Goal: Task Accomplishment & Management: Manage account settings

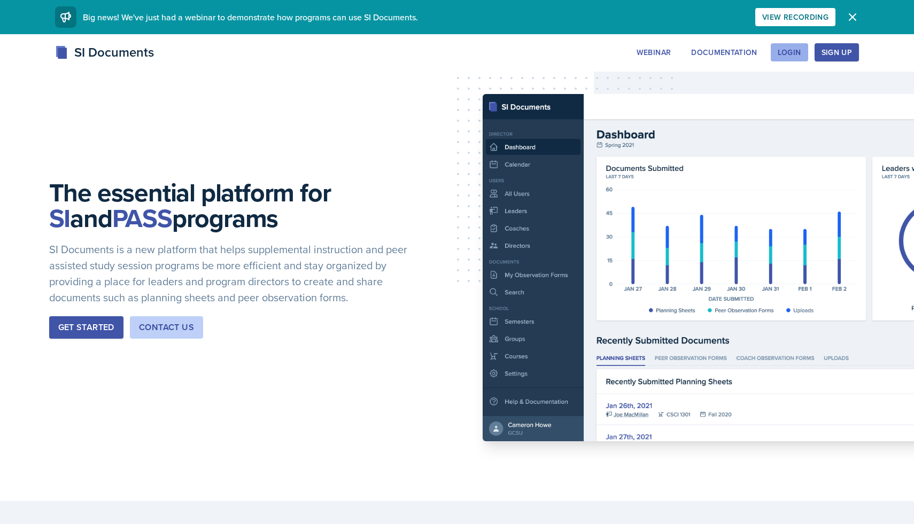
click at [782, 51] on div "Login" at bounding box center [790, 52] width 24 height 9
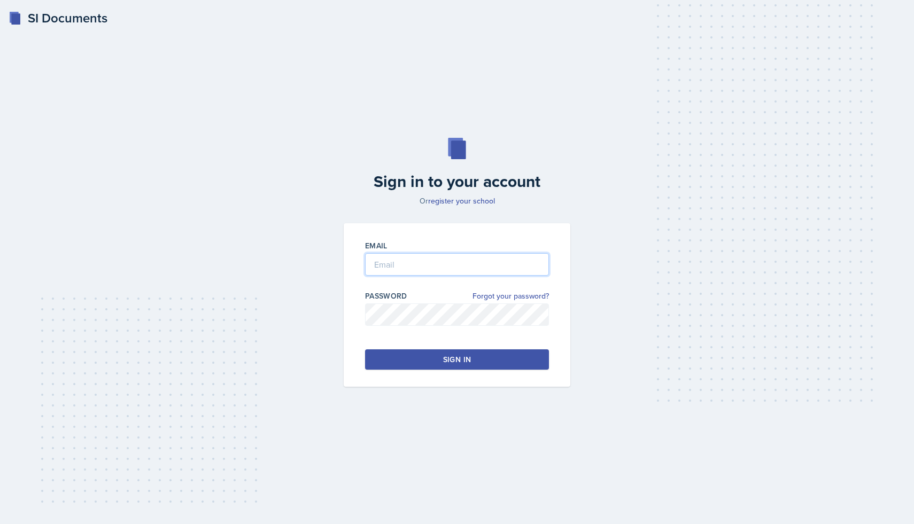
click at [451, 260] on input "email" at bounding box center [457, 264] width 184 height 22
drag, startPoint x: 421, startPoint y: 259, endPoint x: 355, endPoint y: 257, distance: 65.8
click at [355, 257] on div "Email [PERSON_NAME] Password Forgot your password? Sign in" at bounding box center [457, 305] width 227 height 164
type input "[EMAIL_ADDRESS][DOMAIN_NAME]"
click at [350, 306] on div "Email [EMAIL_ADDRESS][DOMAIN_NAME] Password Forgot your password? Sign in" at bounding box center [457, 305] width 227 height 164
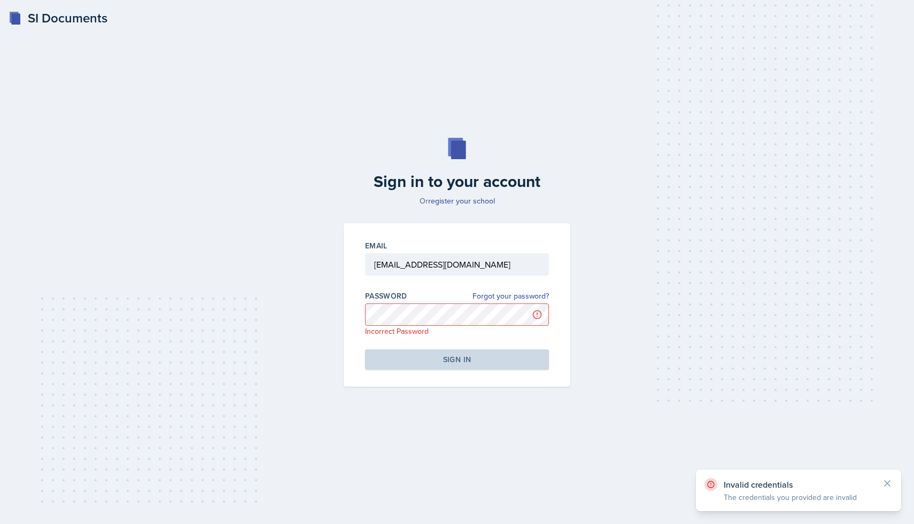
click at [323, 308] on div "Sign in to your account Or register your school Email [EMAIL_ADDRESS][DOMAIN_NA…" at bounding box center [457, 263] width 880 height 318
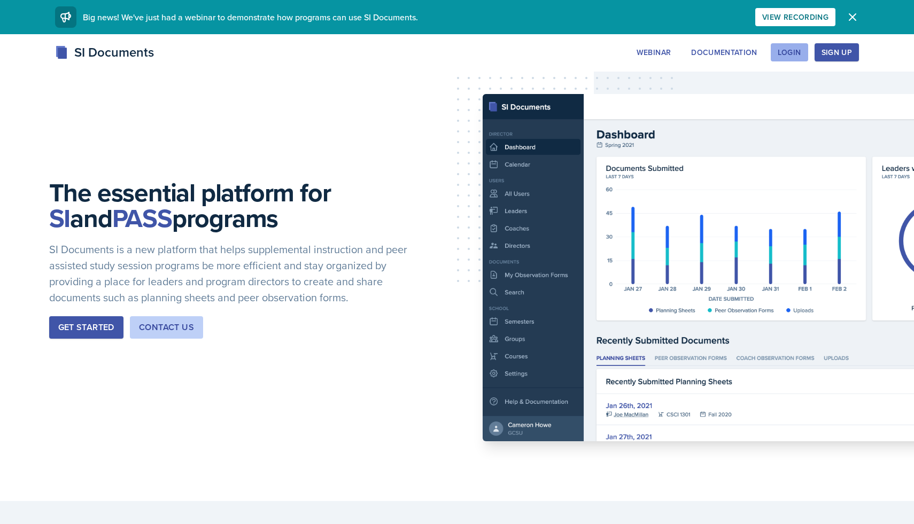
click at [780, 50] on div "Login" at bounding box center [790, 52] width 24 height 9
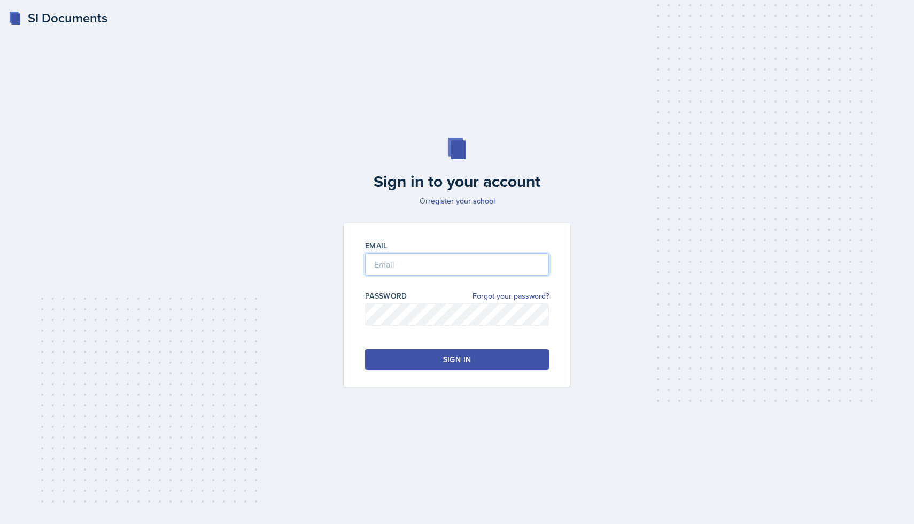
click at [425, 263] on input "email" at bounding box center [457, 264] width 184 height 22
type input "shamric@students.kennesaw.edu"
click at [455, 363] on div "Sign in" at bounding box center [457, 359] width 28 height 11
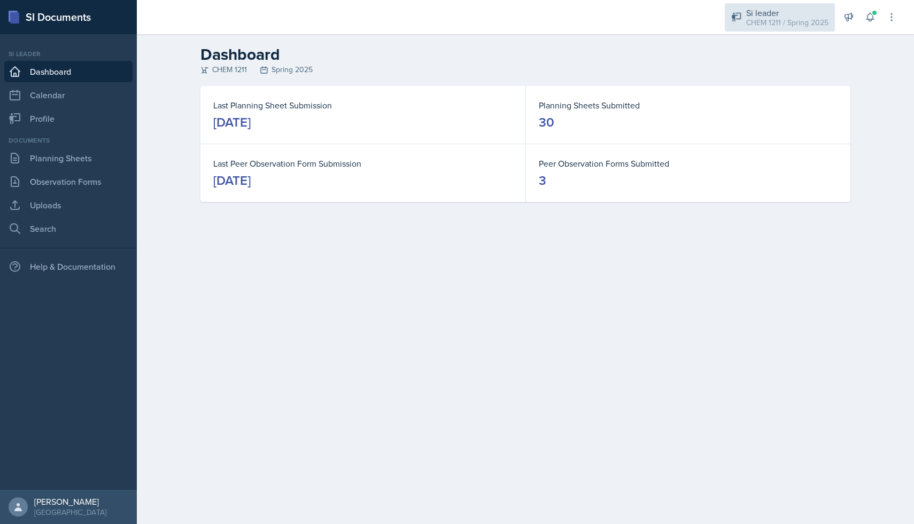
click at [771, 14] on div "Si leader" at bounding box center [787, 12] width 82 height 13
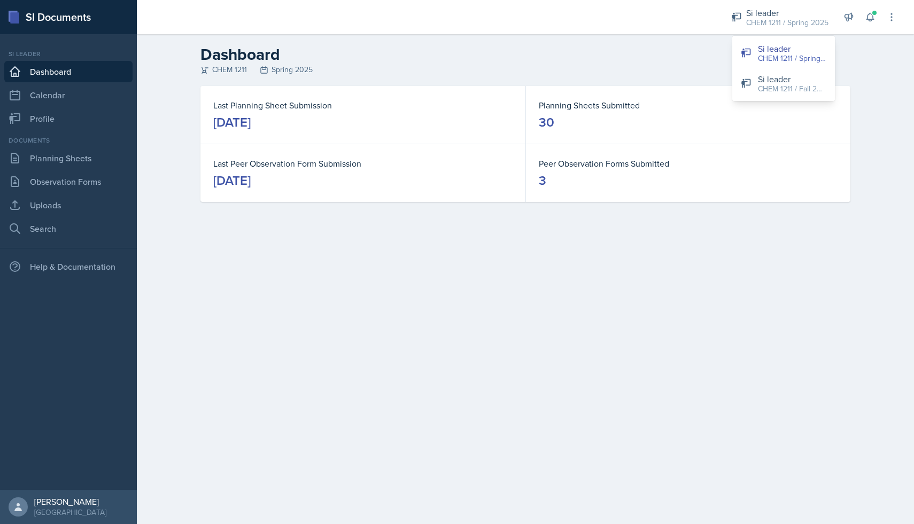
click at [844, 68] on div "CHEM 1211 Spring 2025" at bounding box center [525, 69] width 650 height 11
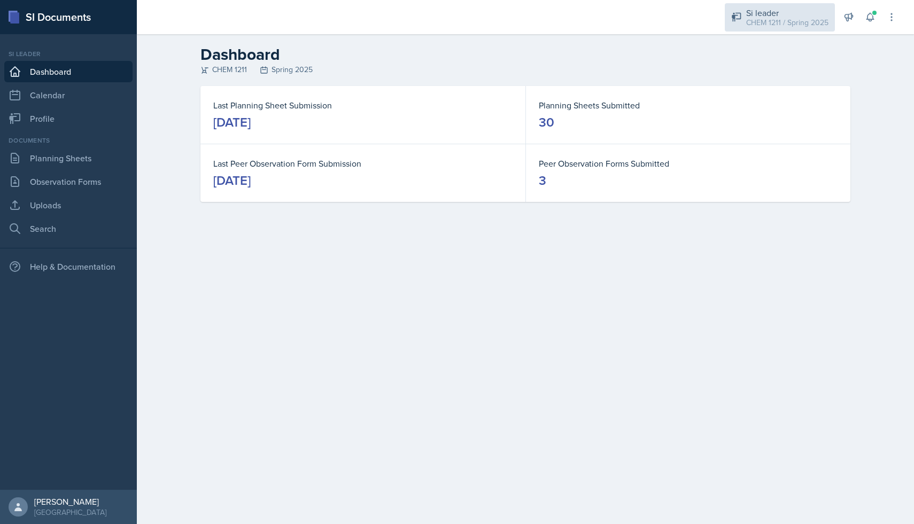
click at [804, 20] on div "CHEM 1211 / Spring 2025" at bounding box center [787, 22] width 82 height 11
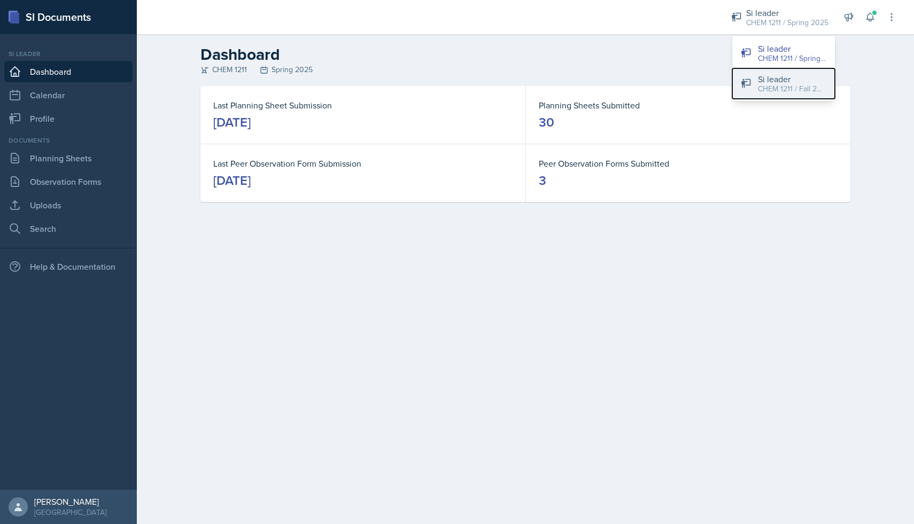
click at [798, 74] on div "Si leader" at bounding box center [792, 79] width 68 height 13
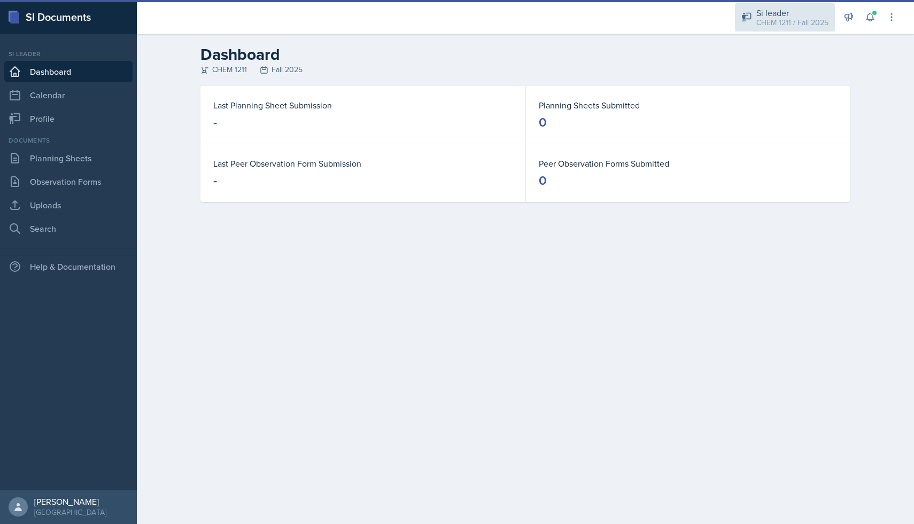
click at [807, 20] on div "CHEM 1211 / Fall 2025" at bounding box center [792, 22] width 72 height 11
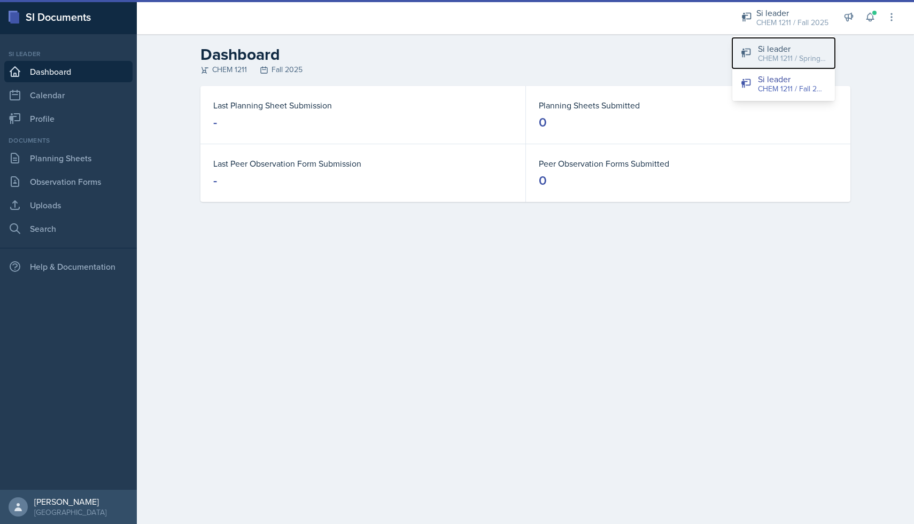
click at [791, 56] on div "CHEM 1211 / Spring 2025" at bounding box center [792, 58] width 68 height 11
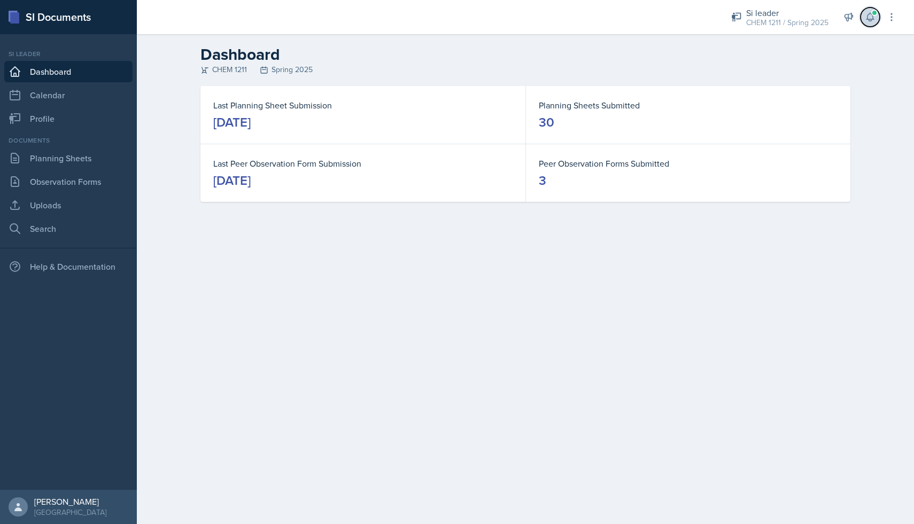
click at [866, 19] on icon at bounding box center [869, 17] width 7 height 8
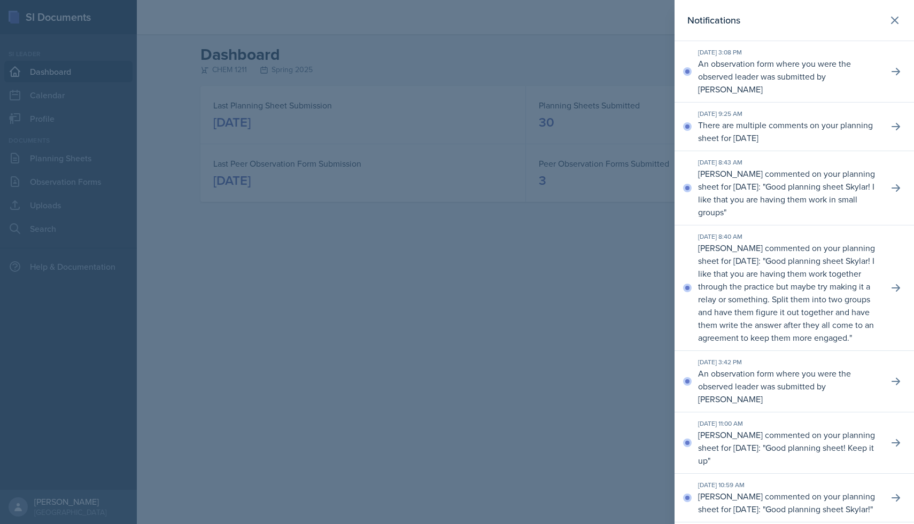
click at [851, 61] on p "An observation form where you were the observed leader was submitted by Brett B…" at bounding box center [789, 76] width 182 height 38
click at [886, 67] on button at bounding box center [895, 71] width 19 height 19
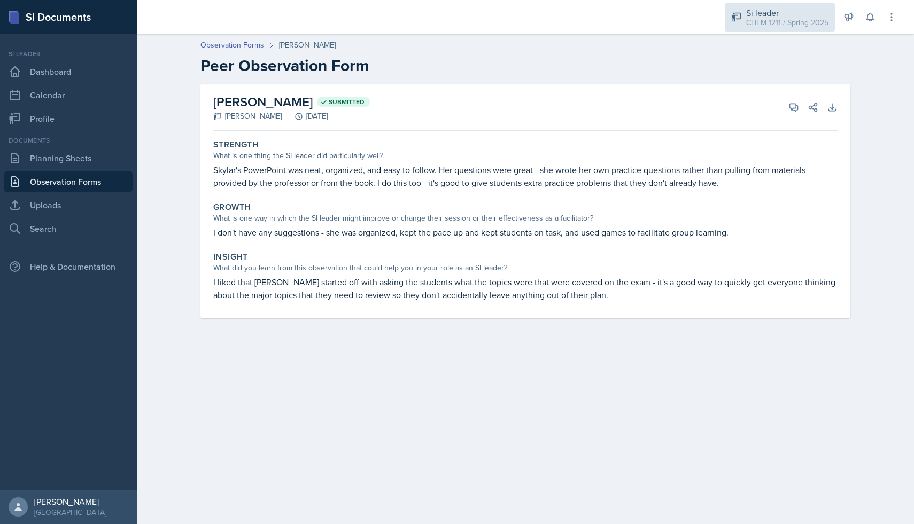
click at [785, 20] on div "CHEM 1211 / Spring 2025" at bounding box center [787, 22] width 82 height 11
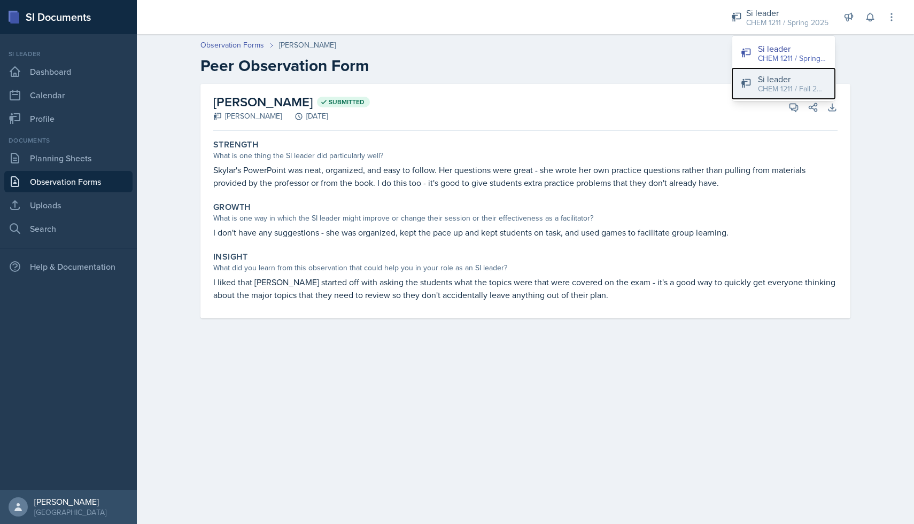
click at [777, 86] on div "CHEM 1211 / Fall 2025" at bounding box center [792, 88] width 68 height 11
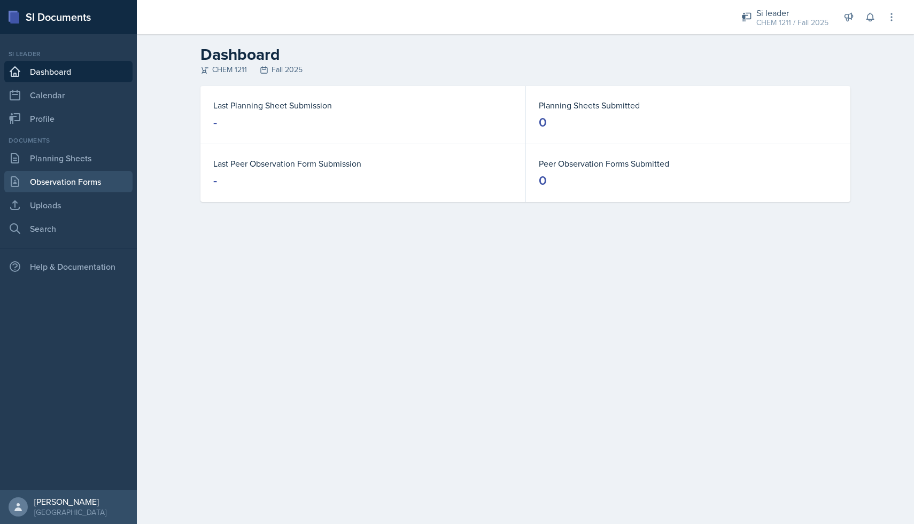
click at [93, 183] on link "Observation Forms" at bounding box center [68, 181] width 128 height 21
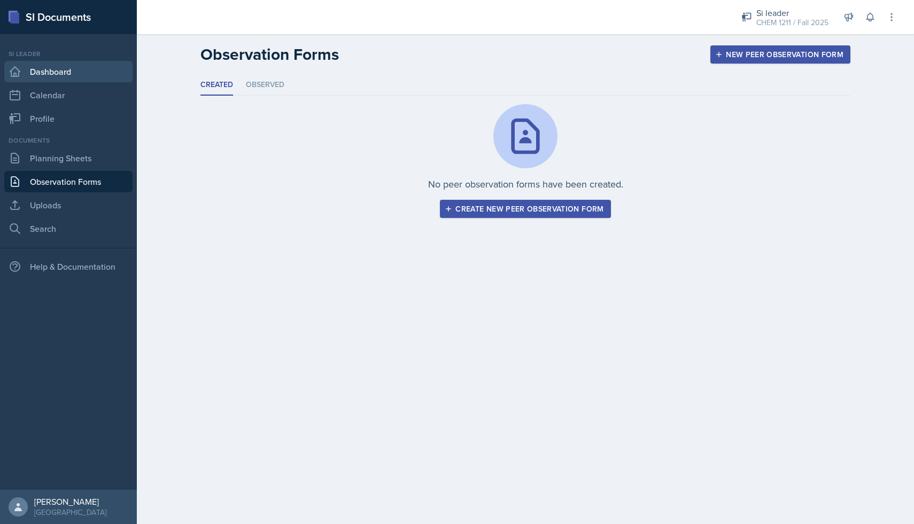
click at [88, 66] on link "Dashboard" at bounding box center [68, 71] width 128 height 21
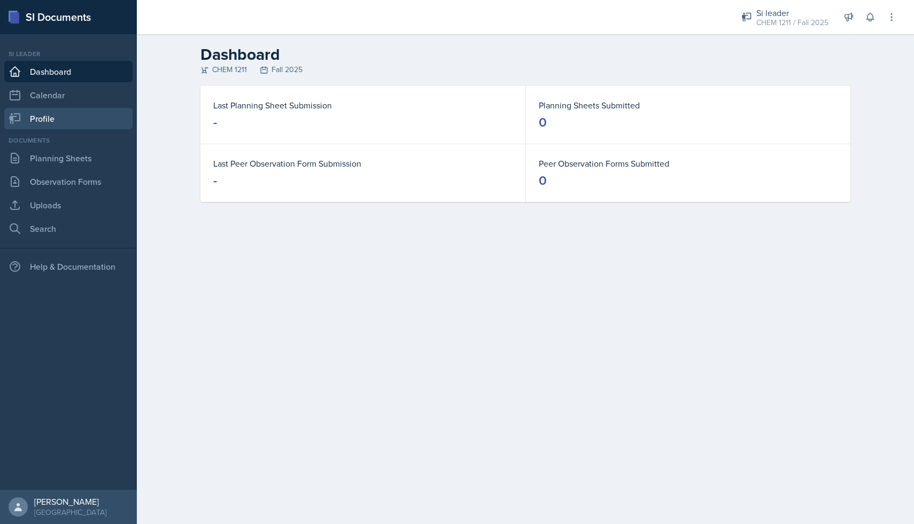
click at [69, 112] on link "Profile" at bounding box center [68, 118] width 128 height 21
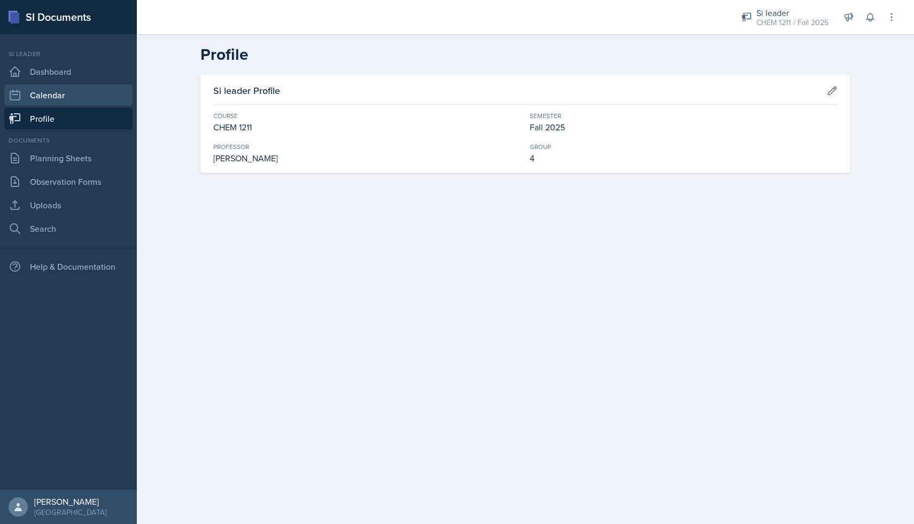
click at [74, 102] on link "Calendar" at bounding box center [68, 94] width 128 height 21
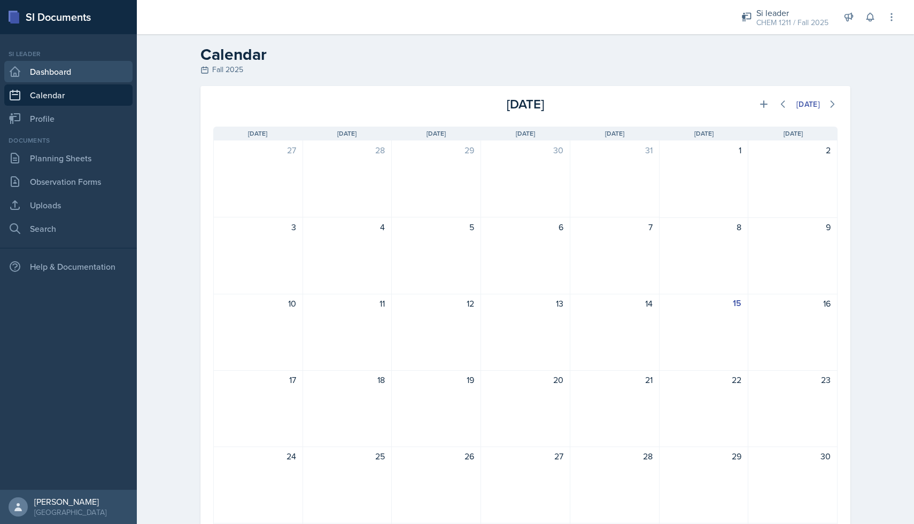
click at [83, 72] on link "Dashboard" at bounding box center [68, 71] width 128 height 21
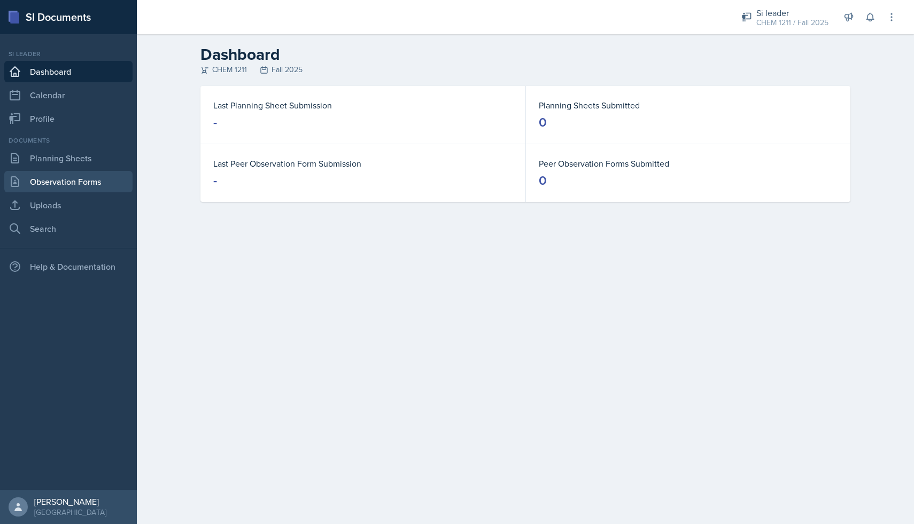
click at [87, 184] on link "Observation Forms" at bounding box center [68, 181] width 128 height 21
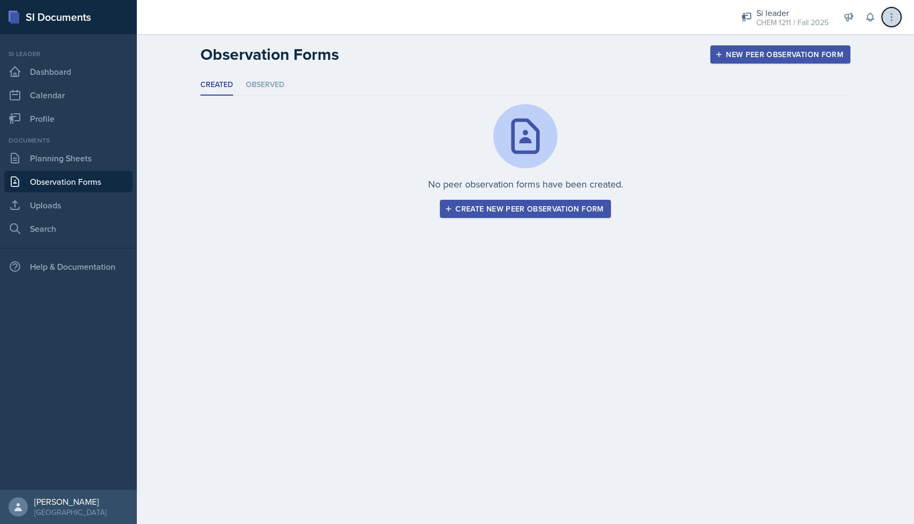
click at [889, 20] on icon at bounding box center [891, 17] width 11 height 11
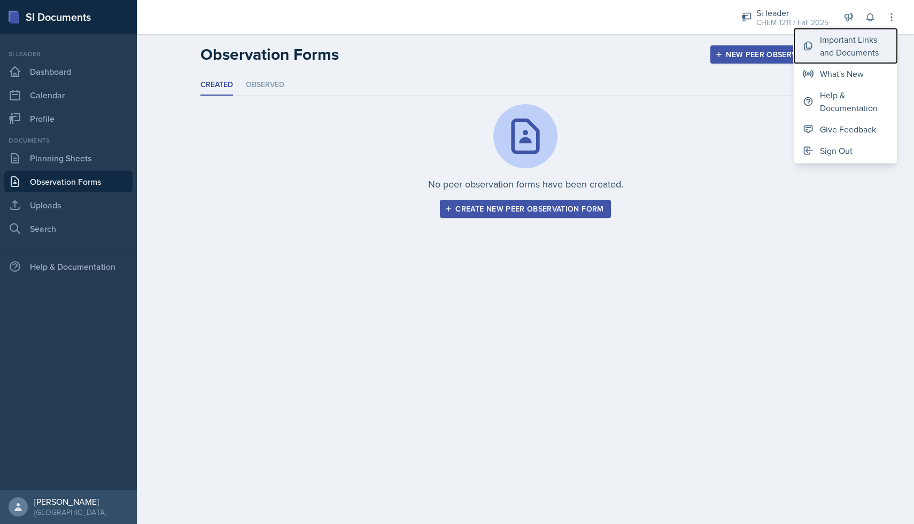
click at [854, 48] on div "Important Links and Documents" at bounding box center [854, 46] width 68 height 26
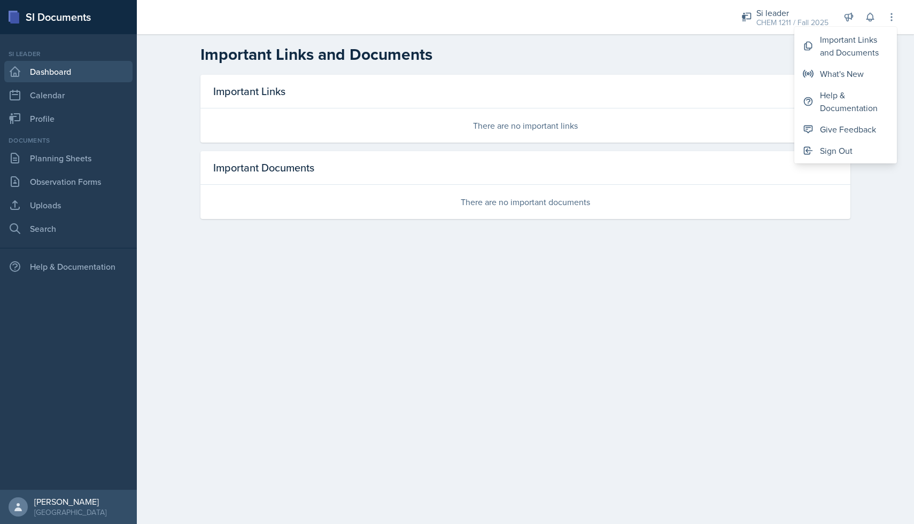
click at [100, 76] on link "Dashboard" at bounding box center [68, 71] width 128 height 21
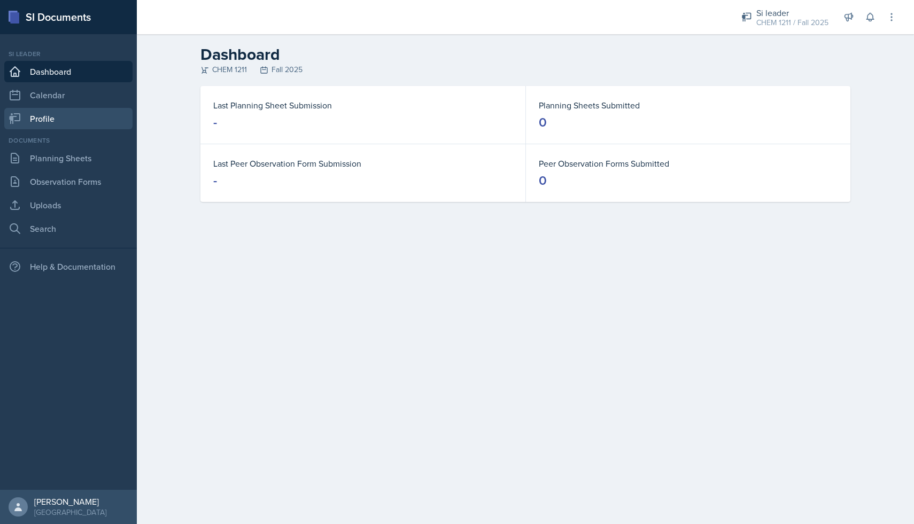
click at [80, 109] on link "Profile" at bounding box center [68, 118] width 128 height 21
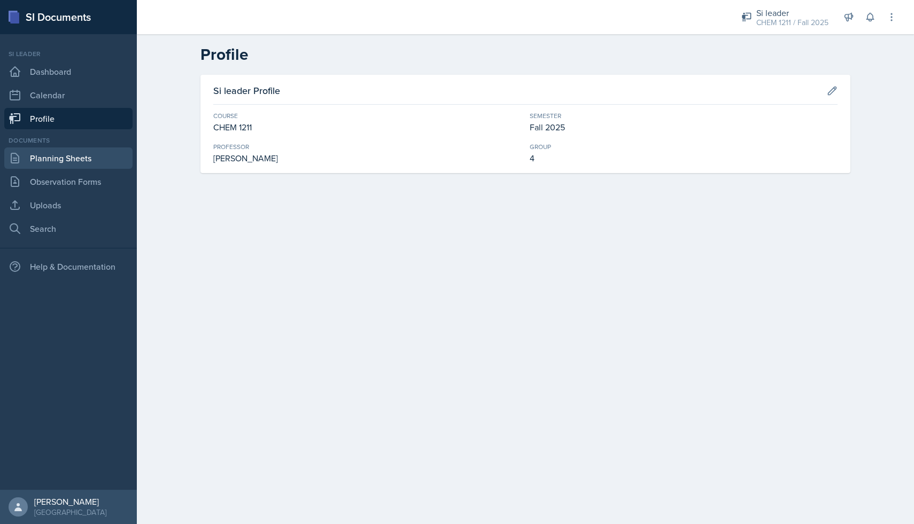
click at [80, 158] on link "Planning Sheets" at bounding box center [68, 158] width 128 height 21
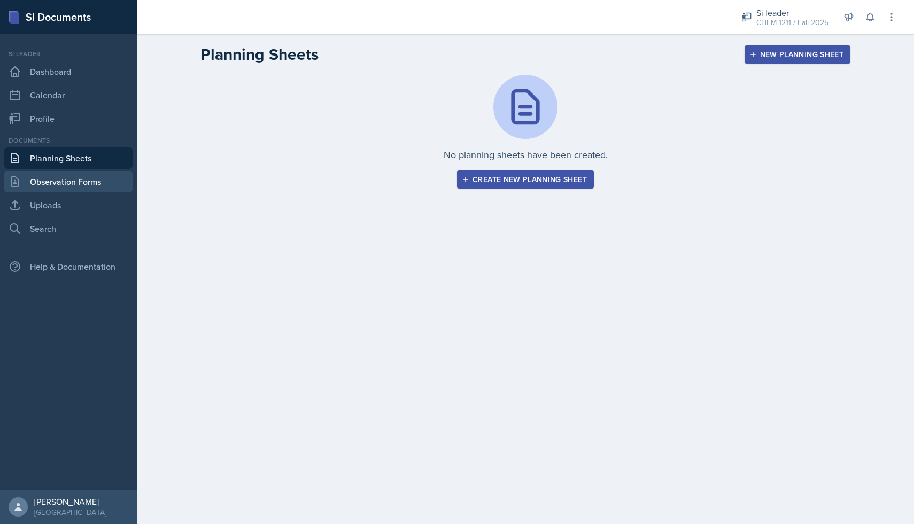
click at [84, 189] on link "Observation Forms" at bounding box center [68, 181] width 128 height 21
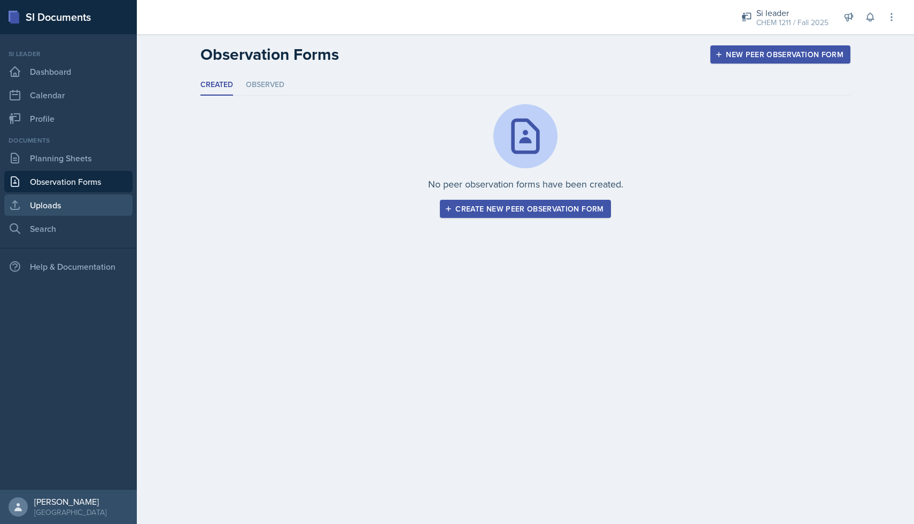
click at [79, 212] on link "Uploads" at bounding box center [68, 205] width 128 height 21
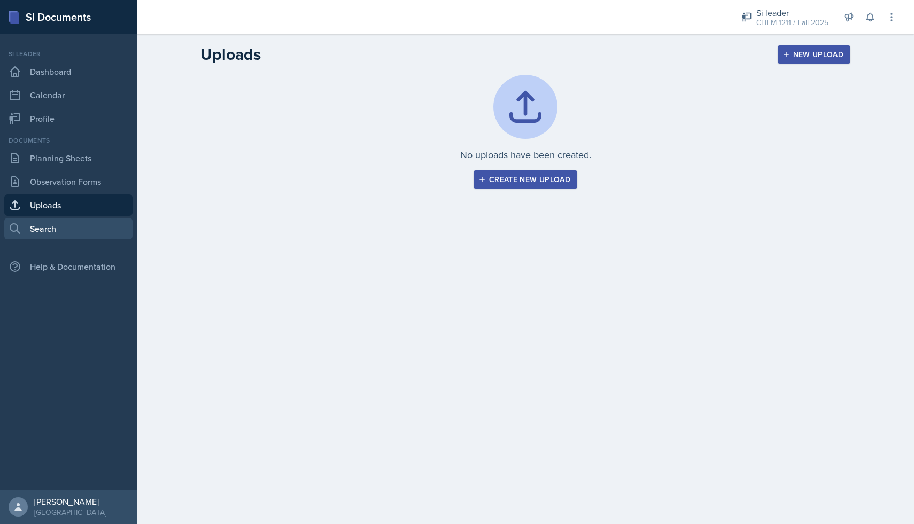
click at [81, 239] on link "Search" at bounding box center [68, 228] width 128 height 21
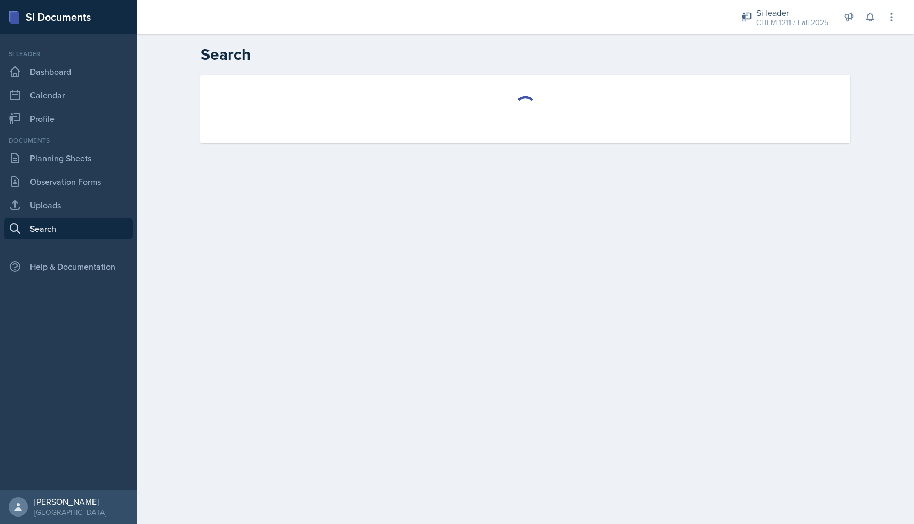
select select "all"
select select "1"
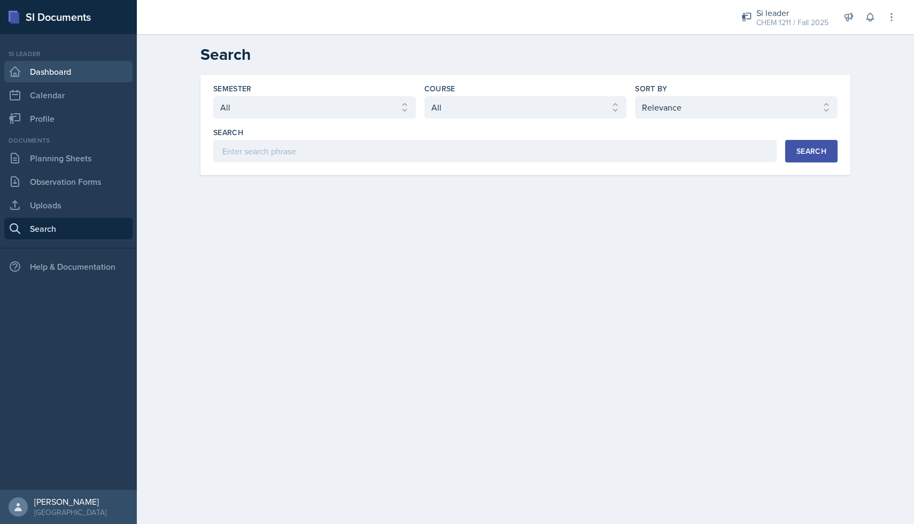
click at [72, 79] on link "Dashboard" at bounding box center [68, 71] width 128 height 21
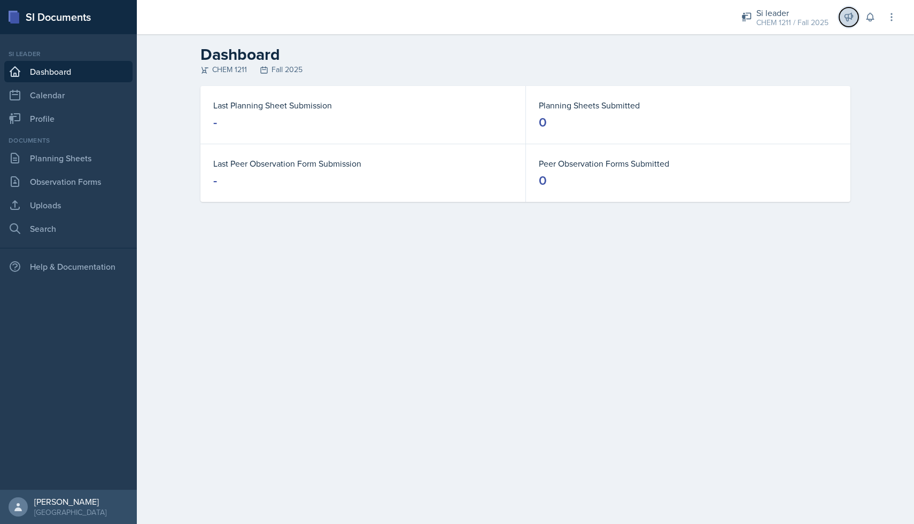
click at [853, 16] on icon at bounding box center [849, 17] width 8 height 8
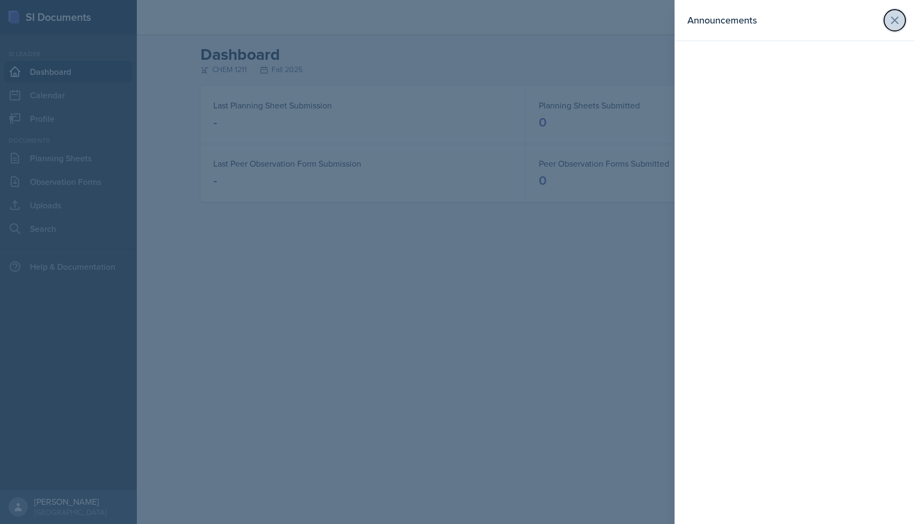
click at [894, 20] on icon at bounding box center [895, 20] width 6 height 6
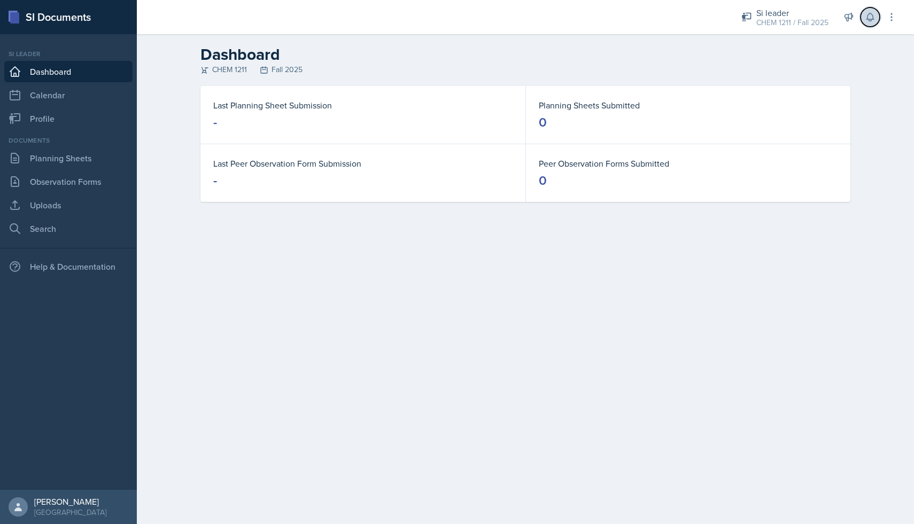
click at [870, 22] on icon at bounding box center [870, 17] width 11 height 11
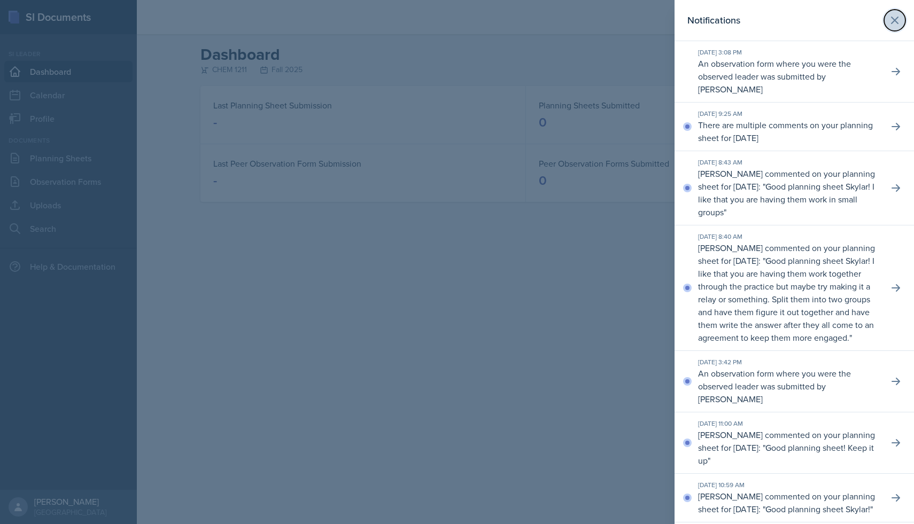
click at [895, 15] on icon at bounding box center [894, 20] width 13 height 13
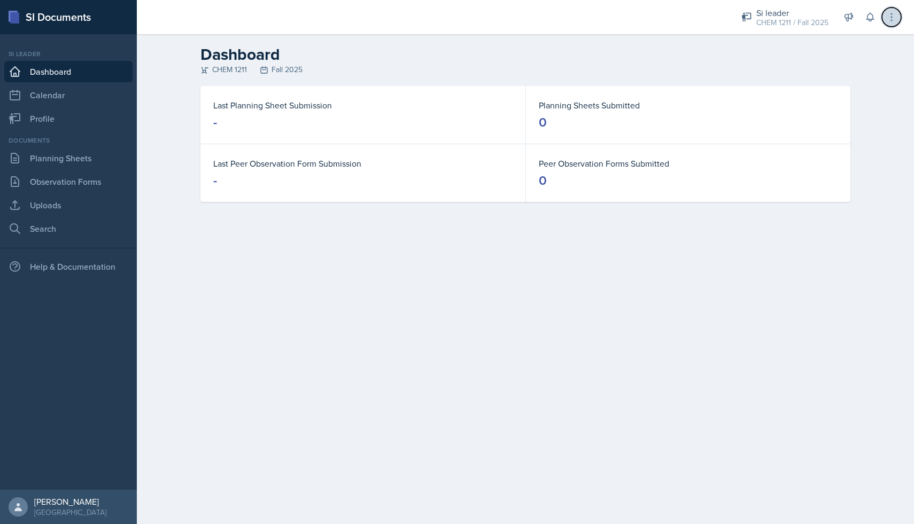
click at [899, 16] on button at bounding box center [891, 16] width 19 height 19
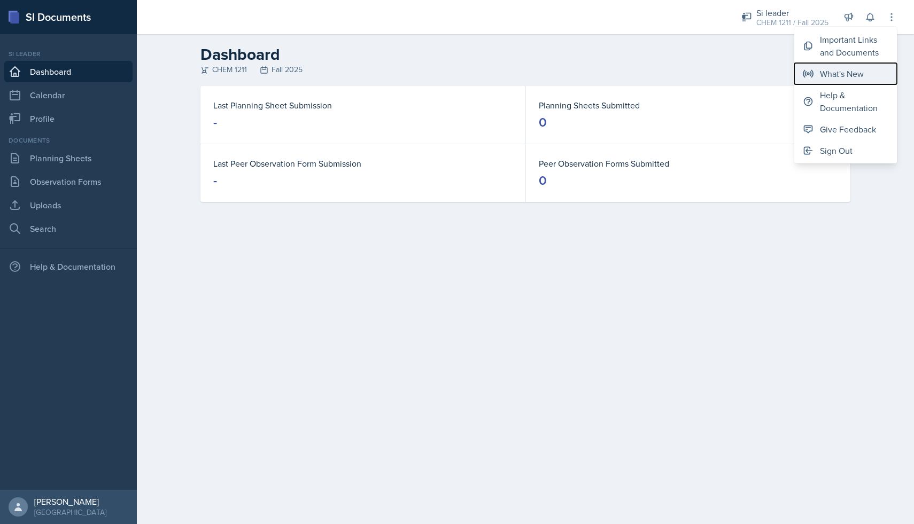
click at [848, 73] on div "What's New" at bounding box center [842, 73] width 44 height 13
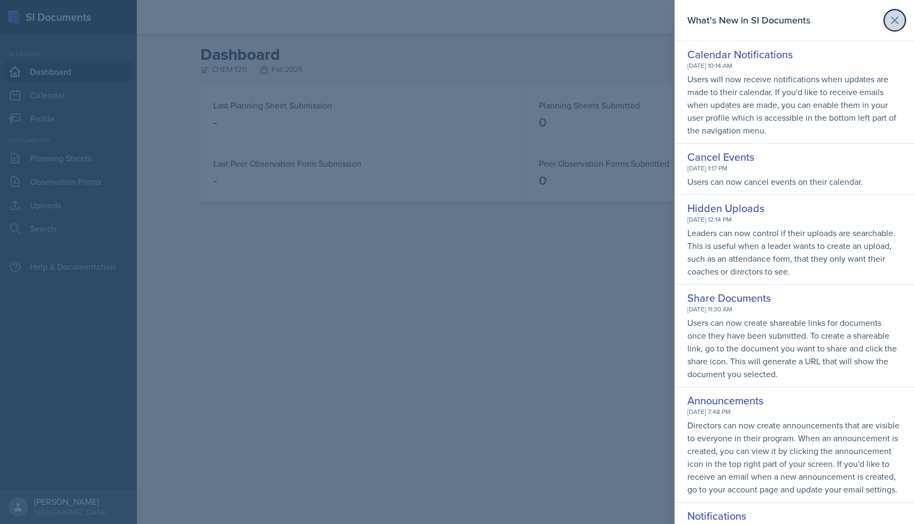
click at [889, 16] on icon at bounding box center [894, 20] width 13 height 13
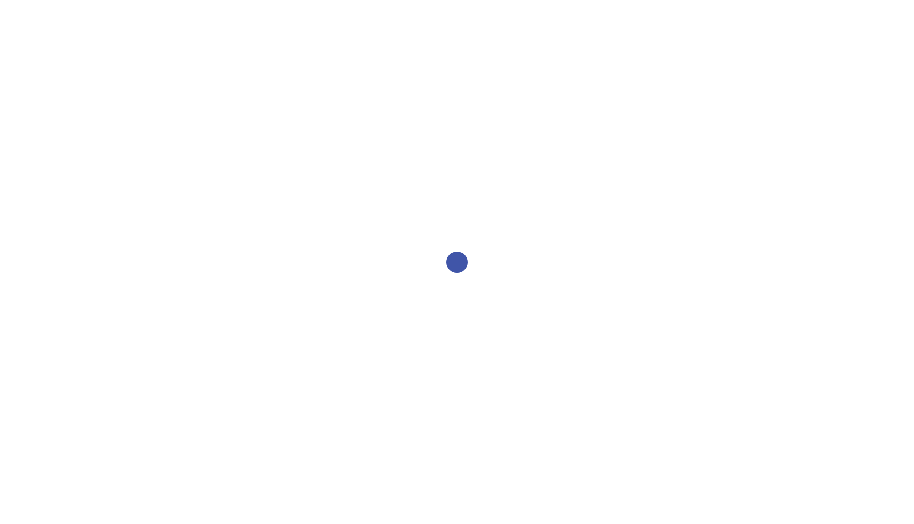
select select "2bed604d-1099-4043-b1bc-2365e8740244"
